Goal: Task Accomplishment & Management: Complete application form

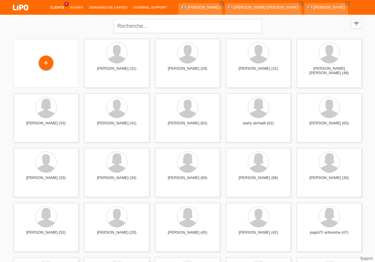
click at [55, 8] on link "Clients" at bounding box center [57, 8] width 20 height 4
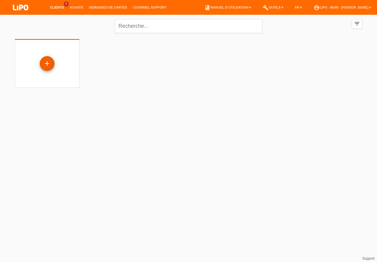
click at [47, 65] on div "+" at bounding box center [47, 63] width 14 height 10
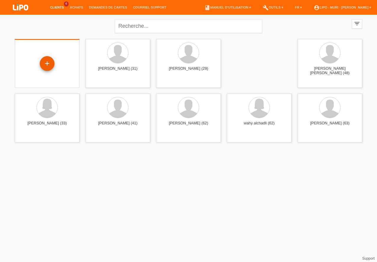
click at [46, 63] on div "+" at bounding box center [47, 63] width 14 height 10
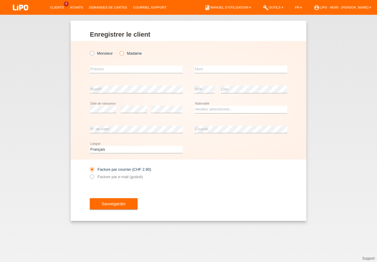
click at [119, 50] on icon at bounding box center [119, 50] width 0 height 0
click at [123, 55] on input "Madame" at bounding box center [122, 53] width 4 height 4
radio input "true"
click at [111, 72] on input "text" at bounding box center [136, 68] width 93 height 7
type input "hani"
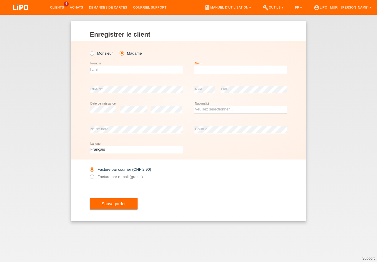
click at [213, 66] on input "text" at bounding box center [241, 68] width 93 height 7
type input "mesfun"
click at [207, 86] on div "error NPA" at bounding box center [205, 89] width 20 height 20
click at [208, 108] on select "Veuillez sélectionner... Suisse Allemagne Autriche Liechtenstein ------------ A…" at bounding box center [241, 109] width 93 height 7
select select "ER"
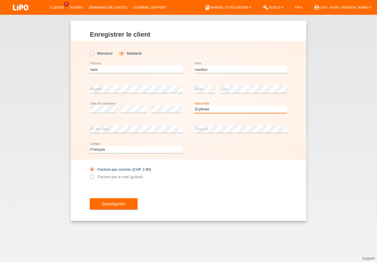
click at [0, 0] on option "Érythrée" at bounding box center [0, 0] width 0 height 0
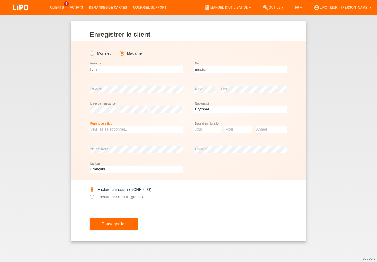
click at [121, 131] on select "Veuillez sélectionner... C B B - Statut de réfugié Autre" at bounding box center [136, 129] width 93 height 7
select select "B"
click at [0, 0] on option "B" at bounding box center [0, 0] width 0 height 0
click at [213, 127] on select "Jour 01 02 03 04 05 06 07 08 09 10 11" at bounding box center [208, 129] width 27 height 7
select select "08"
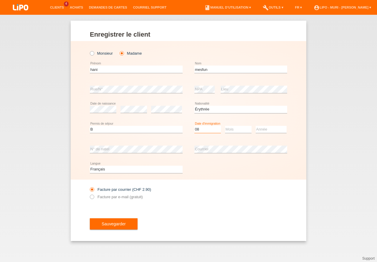
click at [0, 0] on option "08" at bounding box center [0, 0] width 0 height 0
drag, startPoint x: 233, startPoint y: 131, endPoint x: 233, endPoint y: 143, distance: 11.8
click at [233, 131] on select "Mois 01 02 03 04 05 06 07 08 09 10 11" at bounding box center [238, 129] width 27 height 7
drag, startPoint x: 228, startPoint y: 171, endPoint x: 253, endPoint y: 155, distance: 29.9
select select "07"
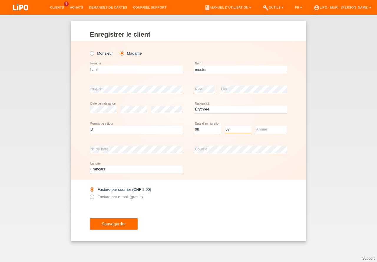
click at [0, 0] on option "07" at bounding box center [0, 0] width 0 height 0
click at [265, 133] on div "Année 2025 2024 2023 2022 2021 2020 2019 2018 2017" at bounding box center [271, 129] width 31 height 20
drag, startPoint x: 267, startPoint y: 131, endPoint x: 260, endPoint y: 149, distance: 19.4
click at [267, 131] on select "Année 2025 2024 2023 2022 2021 2020 2019 2018 2017 2016 2015 2014 2013 2012 201…" at bounding box center [271, 129] width 31 height 7
select select "2014"
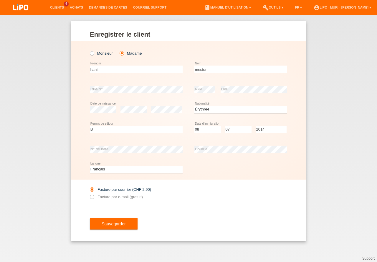
click at [0, 0] on option "2014" at bounding box center [0, 0] width 0 height 0
click at [100, 170] on select "Deutsch Français Italiano English" at bounding box center [136, 168] width 93 height 7
select select "de"
click at [0, 0] on option "Deutsch" at bounding box center [0, 0] width 0 height 0
click at [115, 223] on button "Sauvegarder" at bounding box center [114, 223] width 48 height 11
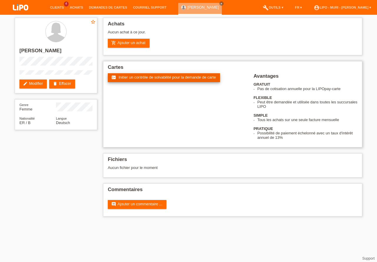
click at [140, 77] on span "Initier un contrôle de solvabilité pour la demande de carte" at bounding box center [167, 77] width 97 height 4
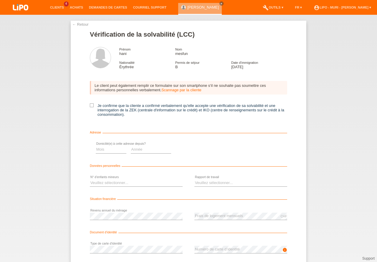
click at [90, 107] on icon at bounding box center [92, 105] width 4 height 4
click at [90, 107] on input "Je confirme que la cliente a confirmé verbalement qu'elle accepte une vérificat…" at bounding box center [92, 105] width 4 height 4
checkbox input "true"
click at [196, 149] on select "Mois 01 02 03 04 05 06 07 08 09 10" at bounding box center [210, 149] width 31 height 7
click at [81, 24] on link "← Retour" at bounding box center [80, 24] width 17 height 4
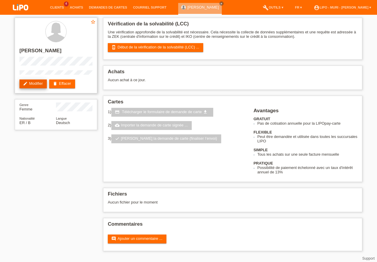
click at [41, 84] on link "edit Modifier" at bounding box center [32, 83] width 27 height 9
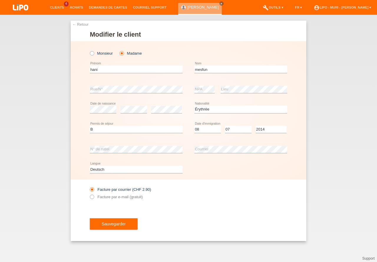
select select "ER"
select select "B"
select select "08"
select select "07"
select select "2014"
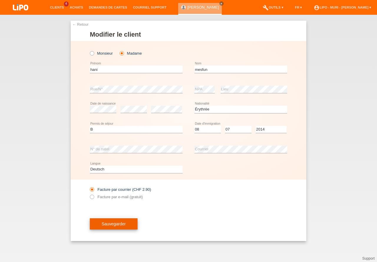
click at [106, 220] on button "Sauvegarder" at bounding box center [114, 223] width 48 height 11
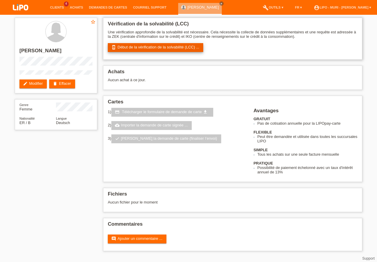
click at [148, 48] on link "perm_device_information Début de la vérification de la solvabilité (LCC) ..." at bounding box center [156, 47] width 96 height 9
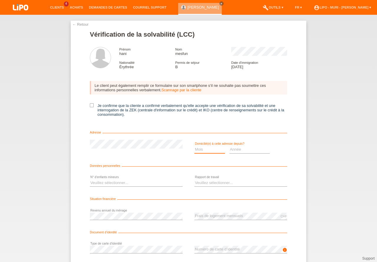
click at [201, 151] on select "Mois 01 02 03 04 05 06 07 08 09 10" at bounding box center [210, 149] width 31 height 7
select select "08"
click at [0, 0] on option "08" at bounding box center [0, 0] width 0 height 0
click at [247, 149] on select "Année 2025 2024 2023 2022 2021 2020 2019 2018 2017 2016 2015 2014 2013 2012 201…" at bounding box center [250, 149] width 41 height 7
select select "2024"
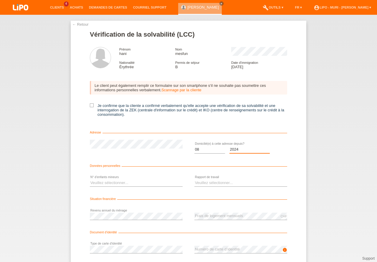
click at [0, 0] on option "2024" at bounding box center [0, 0] width 0 height 0
click at [91, 105] on icon at bounding box center [92, 105] width 4 height 4
click at [91, 105] on input "Je confirme que la cliente a confirmé verbalement qu'elle accepte une vérificat…" at bounding box center [92, 105] width 4 height 4
checkbox input "true"
click at [135, 181] on select "Veuillez sélectionner... 0 1 2 3 4 5 6 7 8 9" at bounding box center [136, 182] width 93 height 7
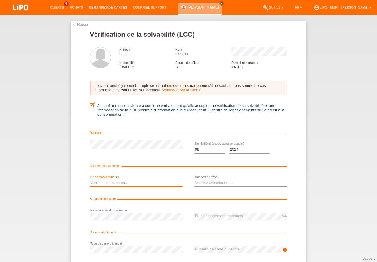
select select "0"
click at [0, 0] on option "0" at bounding box center [0, 0] width 0 height 0
click at [211, 182] on select "Veuillez sélectionner... A durée indéterminée A durée déterminée Apprenti/étudi…" at bounding box center [241, 182] width 93 height 7
select select "RETIRED"
click at [0, 0] on option "Retraité(e)" at bounding box center [0, 0] width 0 height 0
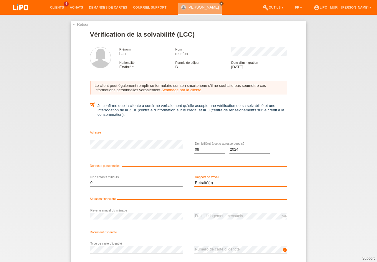
click at [220, 180] on select "Veuillez sélectionner... A durée indéterminée A durée déterminée Apprenti/étudi…" at bounding box center [241, 182] width 93 height 7
click at [0, 0] on option "Retraité(e)" at bounding box center [0, 0] width 0 height 0
click at [238, 221] on div "CHF error Frais de logement mensuels" at bounding box center [241, 216] width 93 height 20
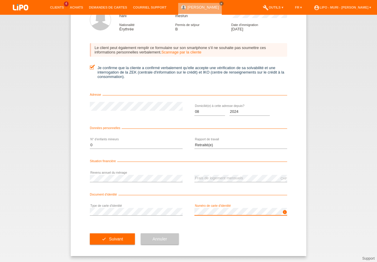
drag, startPoint x: 377, startPoint y: 221, endPoint x: 375, endPoint y: 273, distance: 51.7
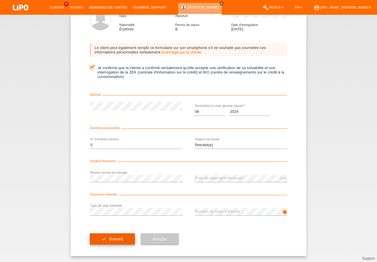
click at [115, 238] on button "check Suivant" at bounding box center [112, 238] width 45 height 11
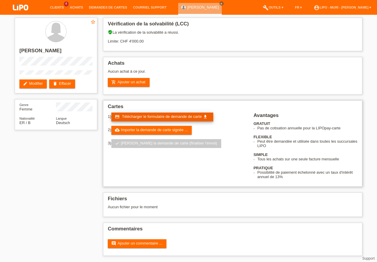
click at [147, 115] on span "Télécharger le formulaire de demande de carte" at bounding box center [162, 116] width 80 height 4
click at [0, 226] on div "star_border [PERSON_NAME] edit Modifier delete Effacer Genre Femme Nationalité …" at bounding box center [188, 138] width 377 height 246
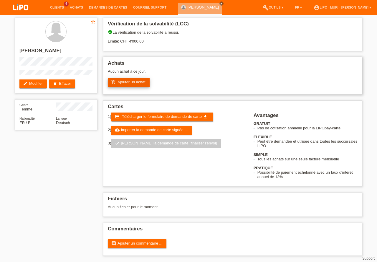
click at [128, 82] on link "add_shopping_cart Ajouter un achat" at bounding box center [129, 82] width 42 height 9
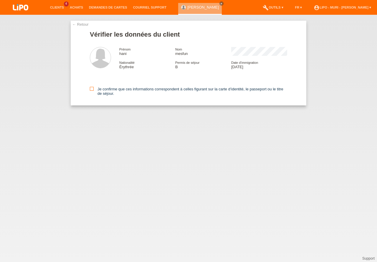
click at [93, 89] on icon at bounding box center [92, 89] width 4 height 4
click at [93, 89] on input "Je confirme que ces informations correspondent à celles figurant sur la carte d…" at bounding box center [92, 89] width 4 height 4
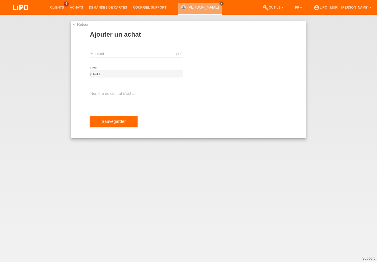
click at [141, 50] on div "CHF error [GEOGRAPHIC_DATA]" at bounding box center [136, 54] width 93 height 20
click at [132, 57] on input "text" at bounding box center [136, 53] width 93 height 7
type input "387.95"
click at [99, 90] on div "error Numéro de contrat d‘achat" at bounding box center [136, 94] width 93 height 20
click at [98, 93] on input "text" at bounding box center [136, 93] width 93 height 7
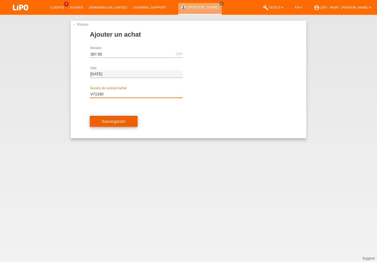
type input "V71330"
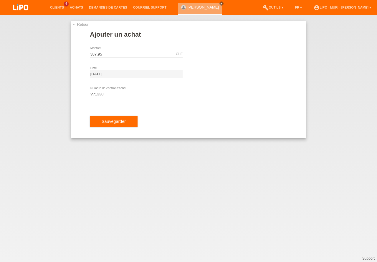
click at [121, 124] on button "Sauvegarder" at bounding box center [114, 121] width 48 height 11
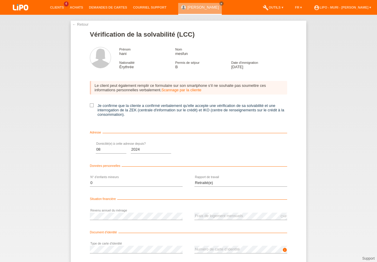
select select "08"
select select "2024"
select select "0"
select select "RETIRED"
click at [90, 105] on icon at bounding box center [92, 105] width 4 height 4
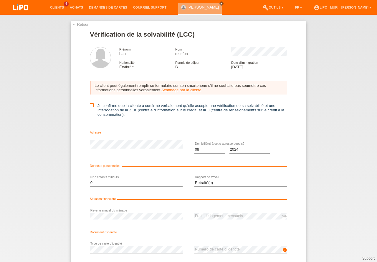
click at [90, 105] on input "Je confirme que la cliente a confirmé verbalement qu'elle accepte une vérificat…" at bounding box center [92, 105] width 4 height 4
checkbox input "true"
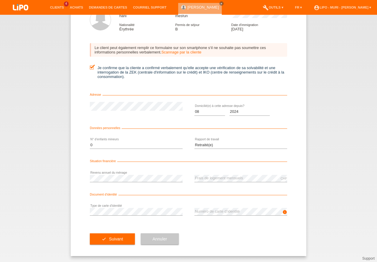
drag, startPoint x: 377, startPoint y: 217, endPoint x: 377, endPoint y: 272, distance: 54.3
click at [116, 239] on button "check Suivant" at bounding box center [112, 238] width 45 height 11
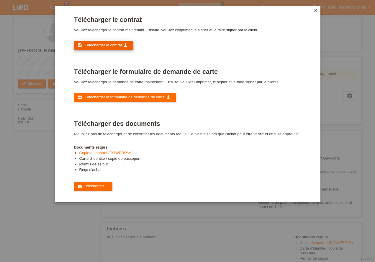
click at [110, 45] on span "Télécharger le contrat" at bounding box center [103, 45] width 37 height 4
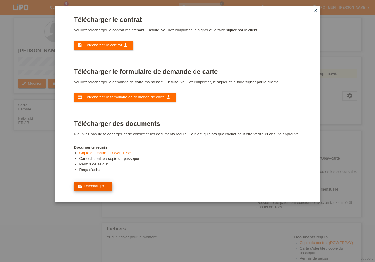
click at [98, 187] on link "cloud_upload Télécharger ..." at bounding box center [93, 186] width 39 height 9
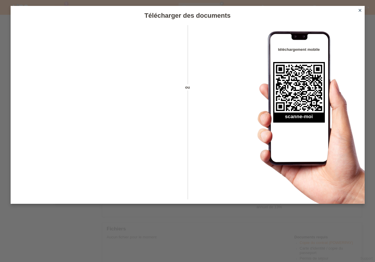
click at [360, 10] on icon "close" at bounding box center [359, 10] width 5 height 5
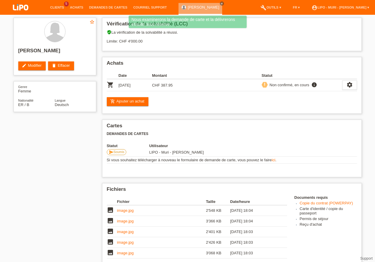
click at [40, 185] on div "star_border hani mesfun edit Modifier delete Effacer Genre Femme Nationalité ER…" at bounding box center [188, 199] width 354 height 369
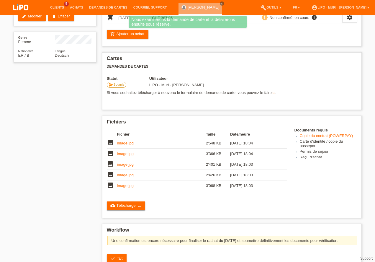
scroll to position [123, 0]
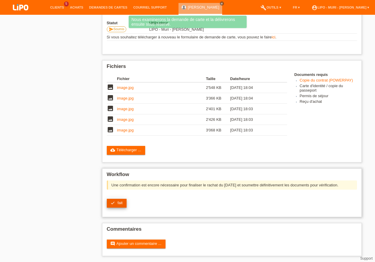
click at [119, 204] on span "fait" at bounding box center [119, 202] width 5 height 4
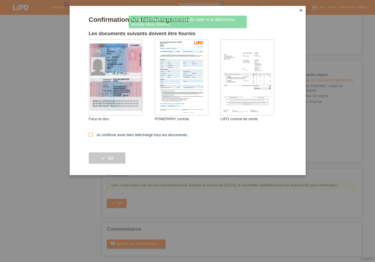
click at [89, 134] on icon at bounding box center [91, 134] width 4 height 4
click at [89, 134] on input "Je confirme avoir bien téléchargé tous les documents." at bounding box center [91, 134] width 4 height 4
checkbox input "true"
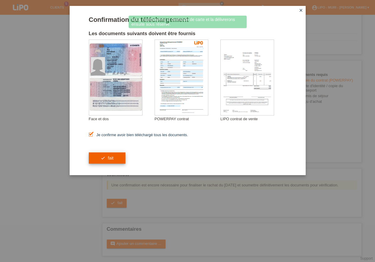
click at [103, 157] on button "check fait" at bounding box center [107, 157] width 37 height 11
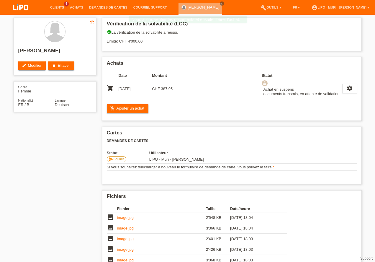
click at [1, 183] on div "star_border hani mesfun edit Modifier delete Effacer Genre Femme Nationalité ER…" at bounding box center [187, 176] width 375 height 322
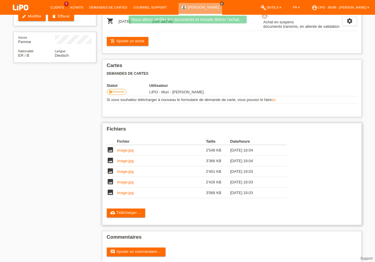
scroll to position [75, 0]
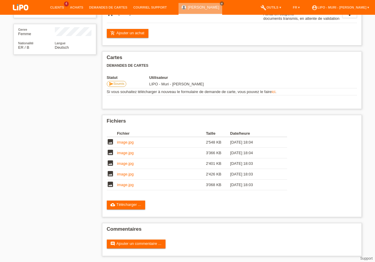
click at [18, 116] on div "star_border hani mesfun edit Modifier delete Effacer Genre Femme Nationalité ER…" at bounding box center [188, 101] width 354 height 322
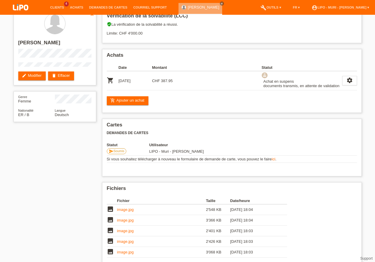
scroll to position [0, 0]
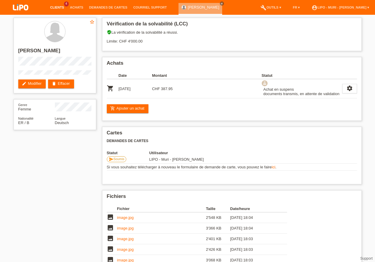
click at [52, 6] on link "Clients" at bounding box center [57, 8] width 20 height 4
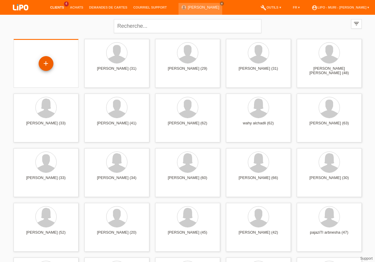
click at [44, 65] on div "+" at bounding box center [46, 63] width 14 height 10
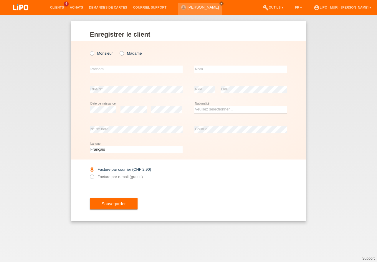
click at [227, 16] on div "Enregistrer le client Enregistrer le client Enregistrer le client Monsieur Mada…" at bounding box center [188, 138] width 377 height 247
click at [317, 7] on link "account_circle LIPO - Muri - [PERSON_NAME] ▾" at bounding box center [342, 8] width 63 height 4
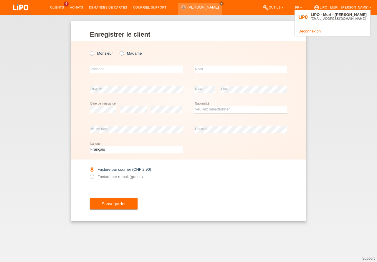
click at [331, 19] on div "[EMAIL_ADDRESS][DOMAIN_NAME]" at bounding box center [339, 19] width 56 height 4
click at [312, 32] on link "Déconnexion" at bounding box center [310, 31] width 22 height 4
